Goal: Task Accomplishment & Management: Manage account settings

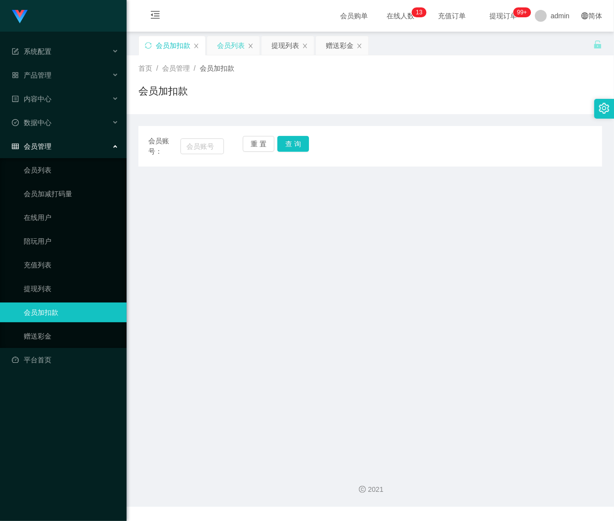
click at [234, 46] on div "会员列表" at bounding box center [231, 45] width 28 height 19
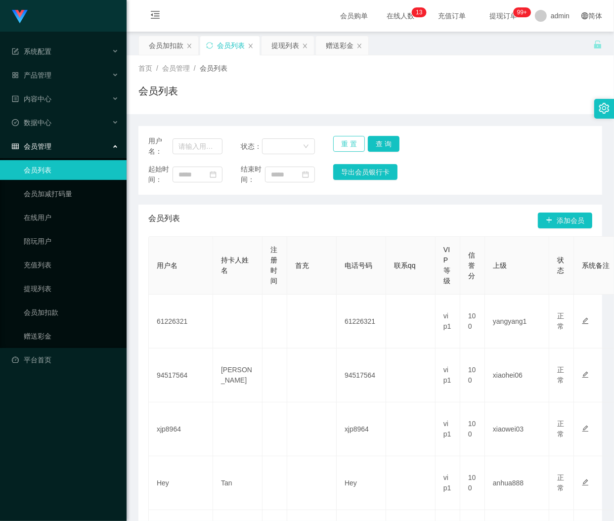
click at [344, 143] on button "重 置" at bounding box center [349, 144] width 32 height 16
click at [197, 142] on input "text" at bounding box center [198, 146] width 50 height 16
paste input "Yap1234"
type input "Yap1234"
click at [383, 142] on button "查 询" at bounding box center [384, 144] width 32 height 16
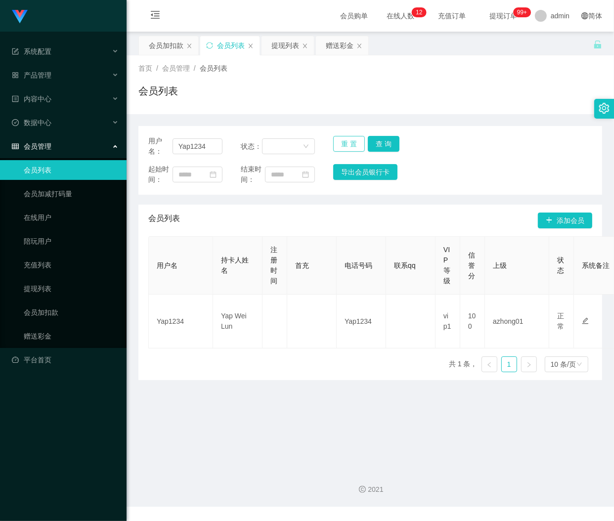
click at [340, 145] on button "重 置" at bounding box center [349, 144] width 32 height 16
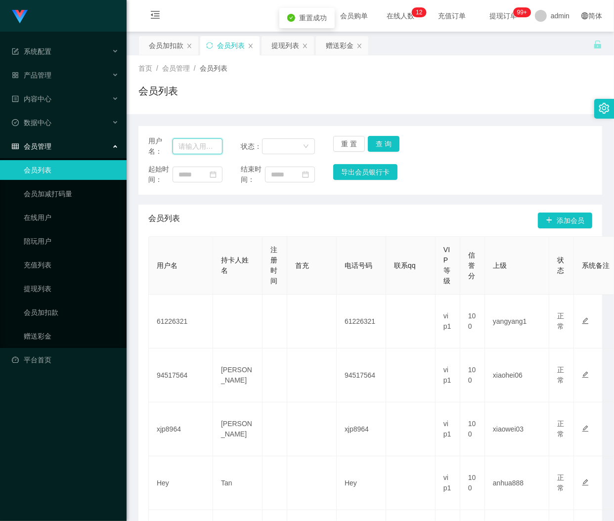
click at [217, 145] on input "text" at bounding box center [198, 146] width 50 height 16
paste input "Fennyngq"
type input "Fennyngq"
click at [376, 145] on button "查 询" at bounding box center [384, 144] width 32 height 16
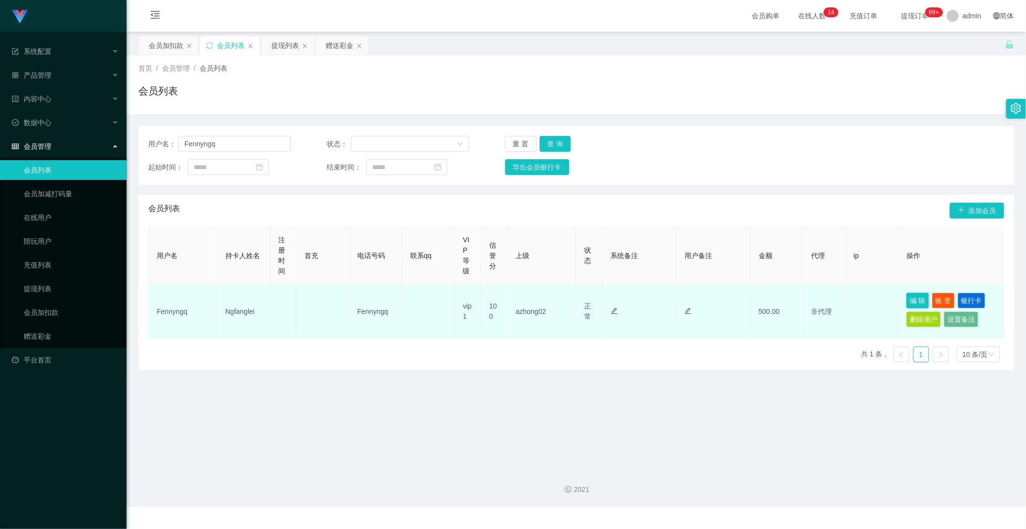
click at [614, 300] on button "编 辑" at bounding box center [918, 301] width 23 height 16
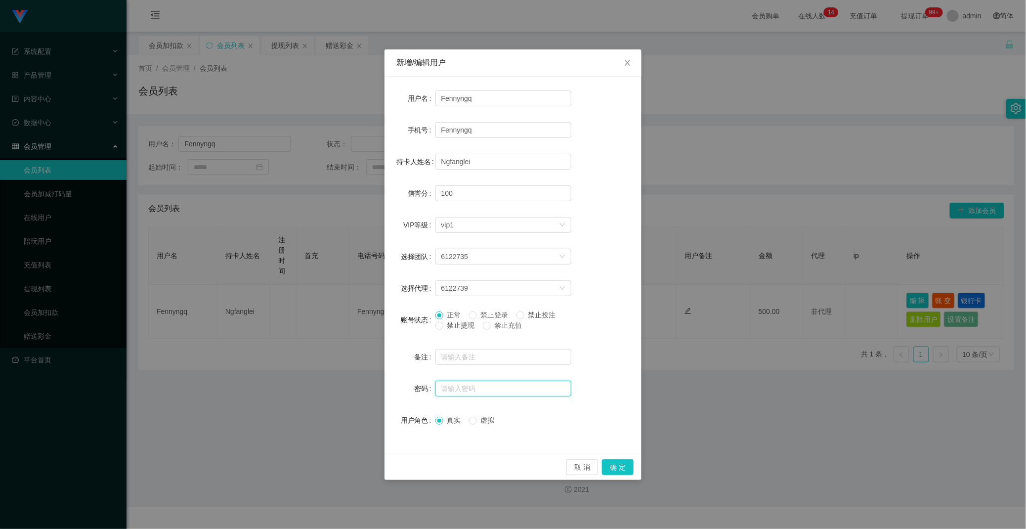
click at [457, 391] on input "text" at bounding box center [504, 389] width 136 height 16
paste input "aaa123"
type input "aaa123"
click at [614, 466] on button "确 定" at bounding box center [618, 467] width 32 height 16
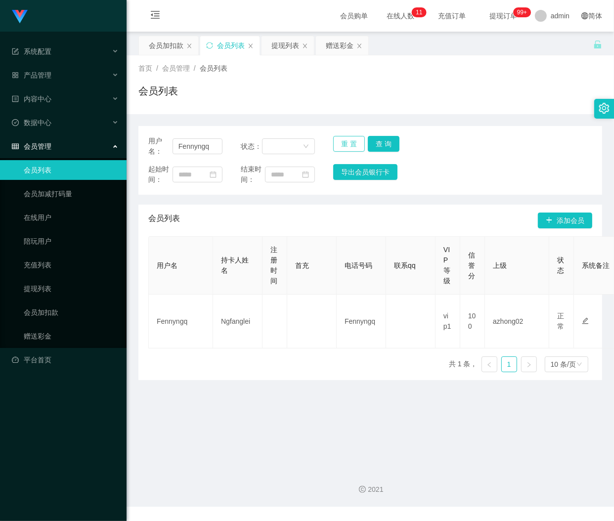
click at [344, 142] on button "重 置" at bounding box center [349, 144] width 32 height 16
